Goal: Find contact information: Find contact information

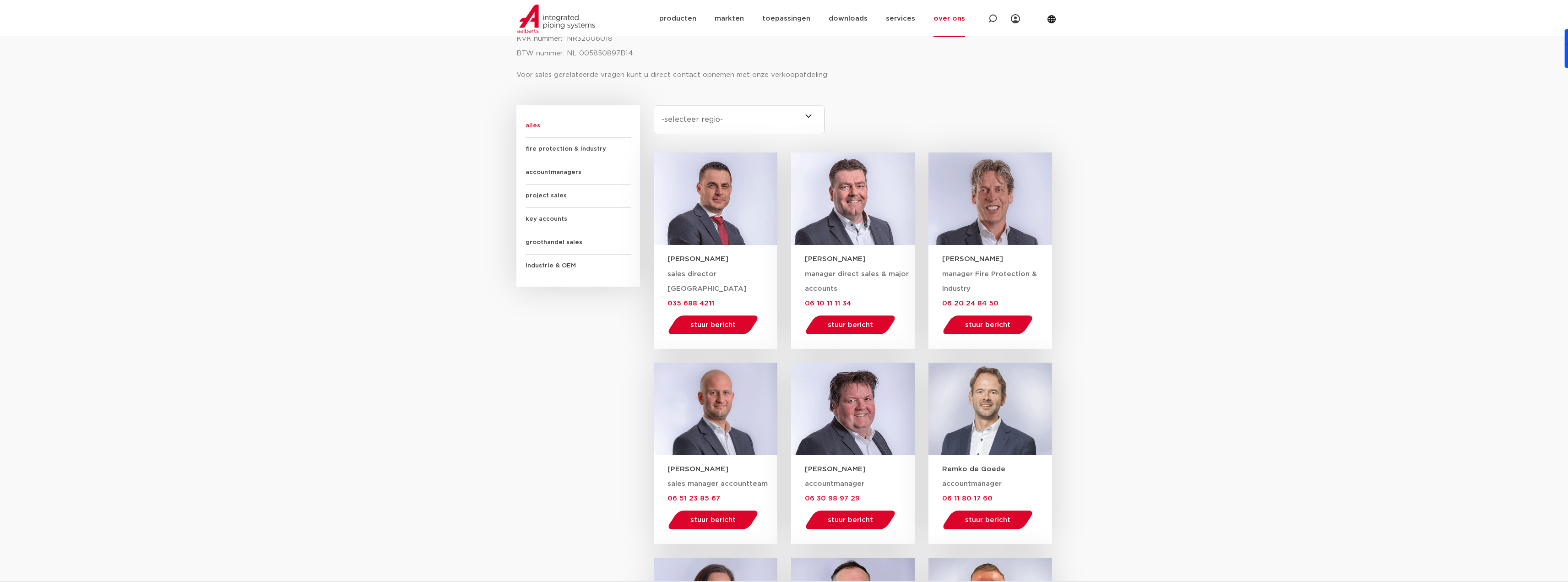
scroll to position [366, 0]
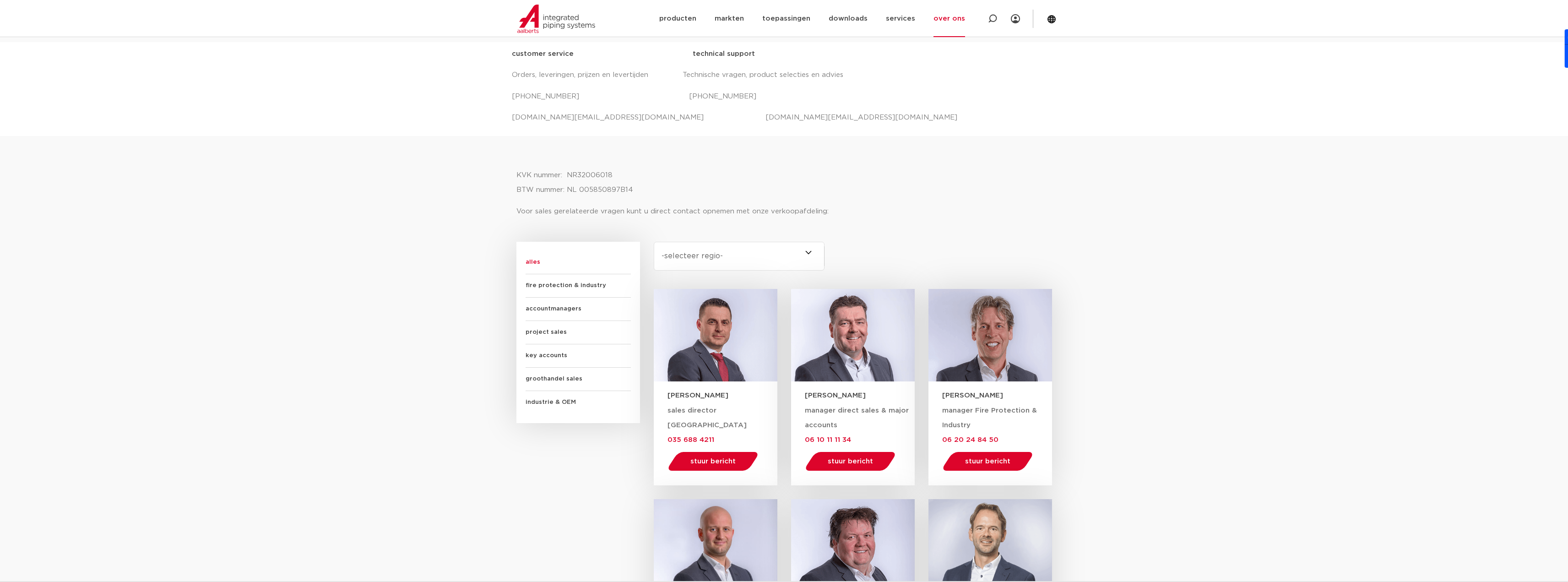
click at [779, 260] on select "-selecteer regio- Heel Nederland (7) [GEOGRAPHIC_DATA] (3) [GEOGRAPHIC_DATA] (2…" at bounding box center [739, 256] width 171 height 29
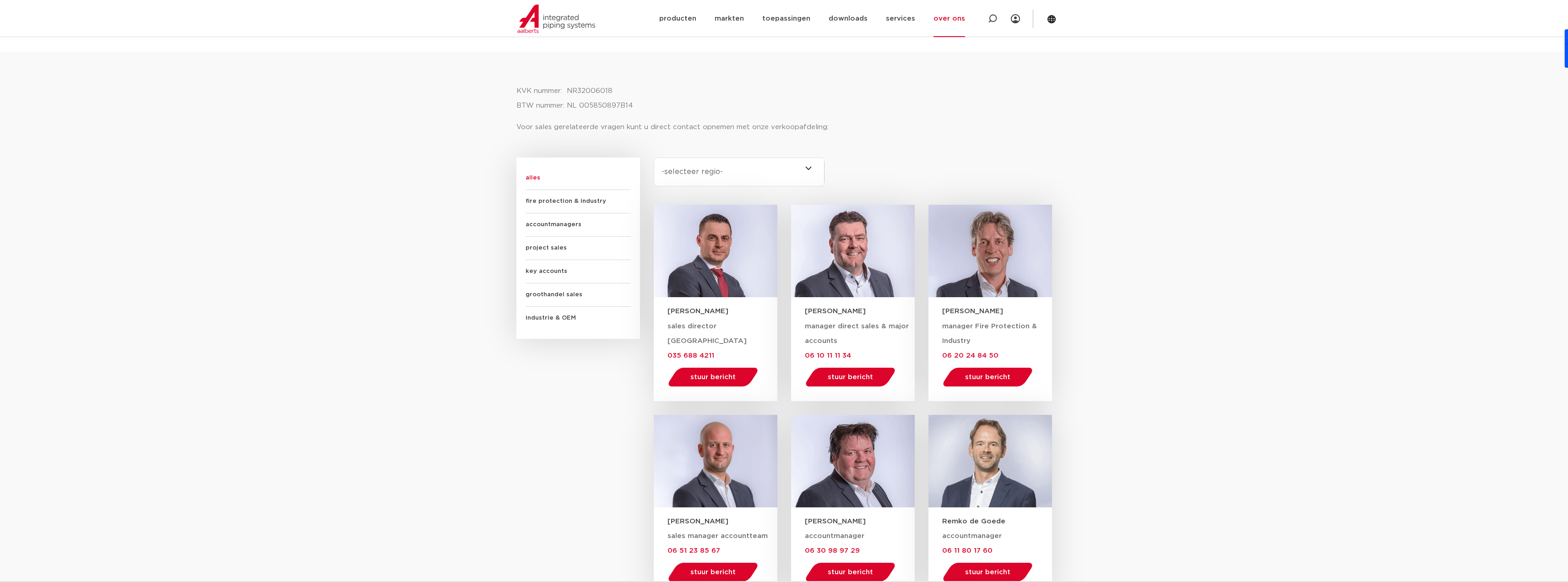
scroll to position [275, 0]
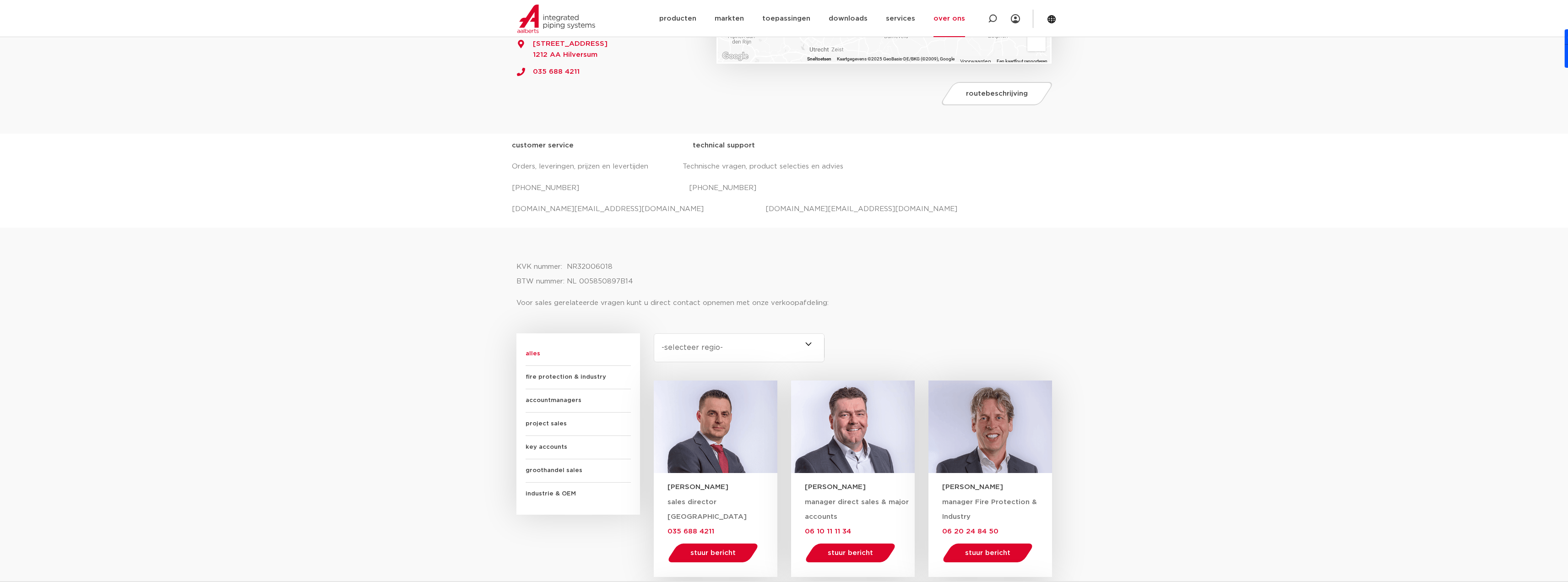
click at [721, 295] on div "KVK nummer: NR32006018 BTW nummer: NL 005850897B14 Voor sales gerelateerde vrag…" at bounding box center [784, 284] width 536 height 51
click at [604, 280] on p "KVK nummer: NR32006018 BTW nummer: NL 005850897B14" at bounding box center [784, 274] width 536 height 29
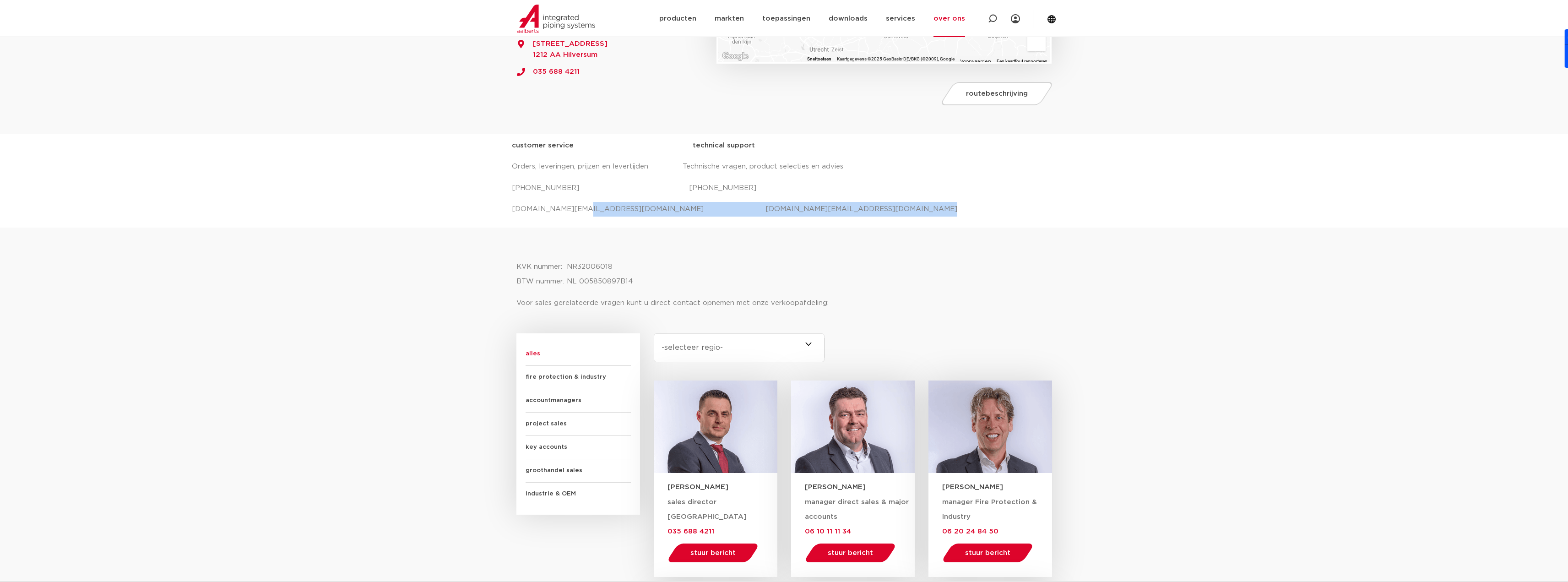
drag, startPoint x: 576, startPoint y: 210, endPoint x: 741, endPoint y: 239, distance: 167.5
click at [741, 239] on div "Hilversum [STREET_ADDRESS] [DOMAIN_NAME][EMAIL_ADDRESS][DOMAIN_NAME] 035 688 42…" at bounding box center [784, 562] width 1568 height 1674
click at [760, 220] on div "customer service technical support Orders, leveringen, prijzen en levertijden T…" at bounding box center [784, 180] width 545 height 85
